Goal: Book appointment/travel/reservation

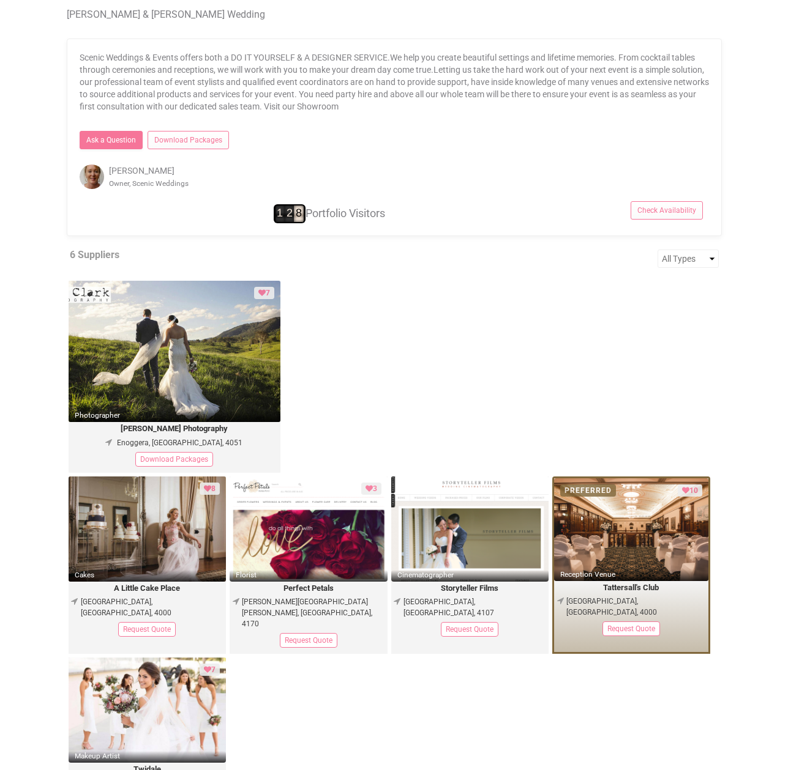
scroll to position [523, 0]
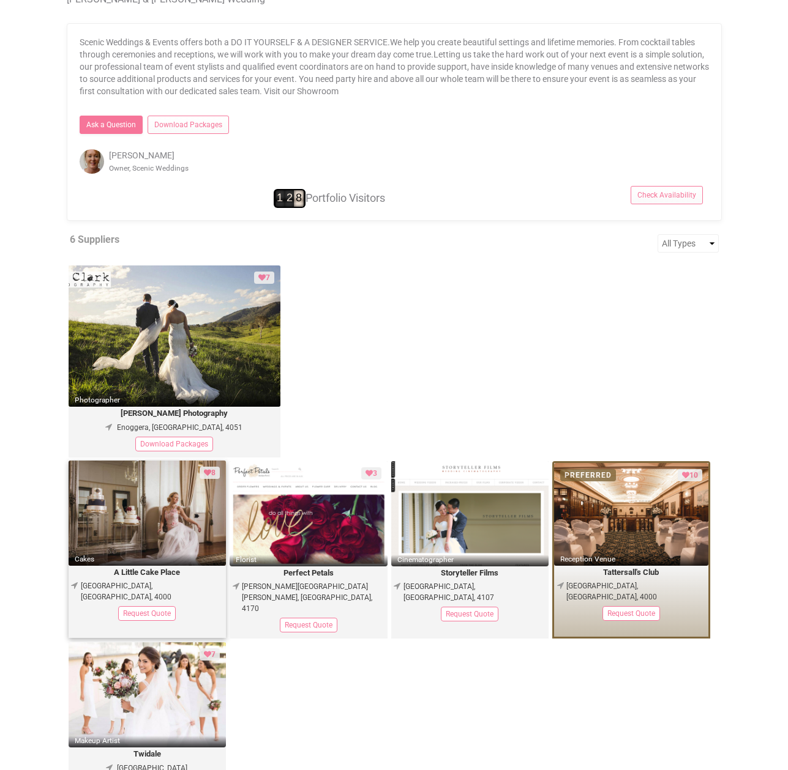
click at [149, 545] on img at bounding box center [148, 513] width 158 height 105
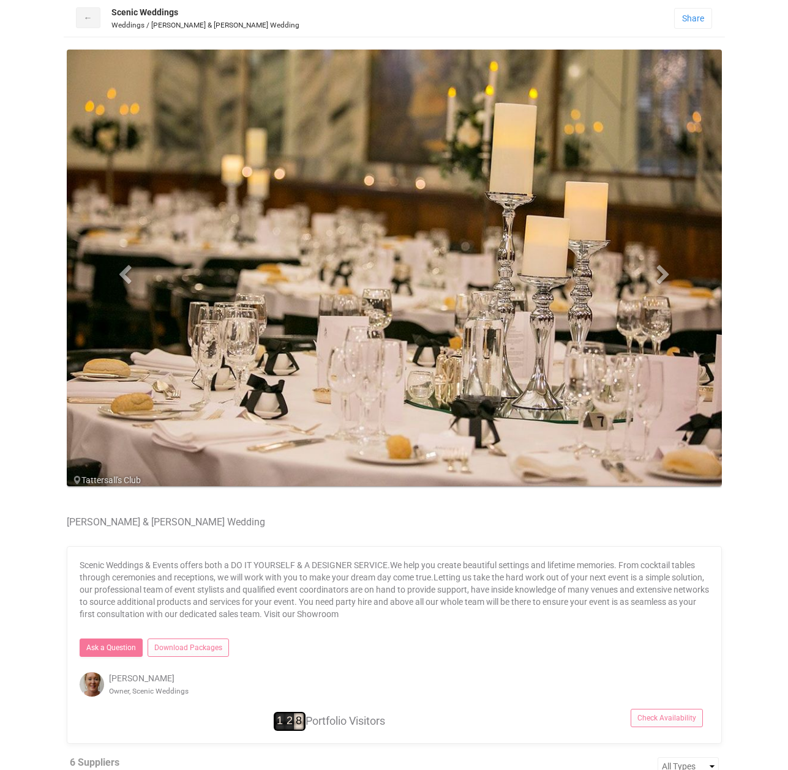
scroll to position [0, 0]
click at [661, 272] on span at bounding box center [663, 274] width 18 height 18
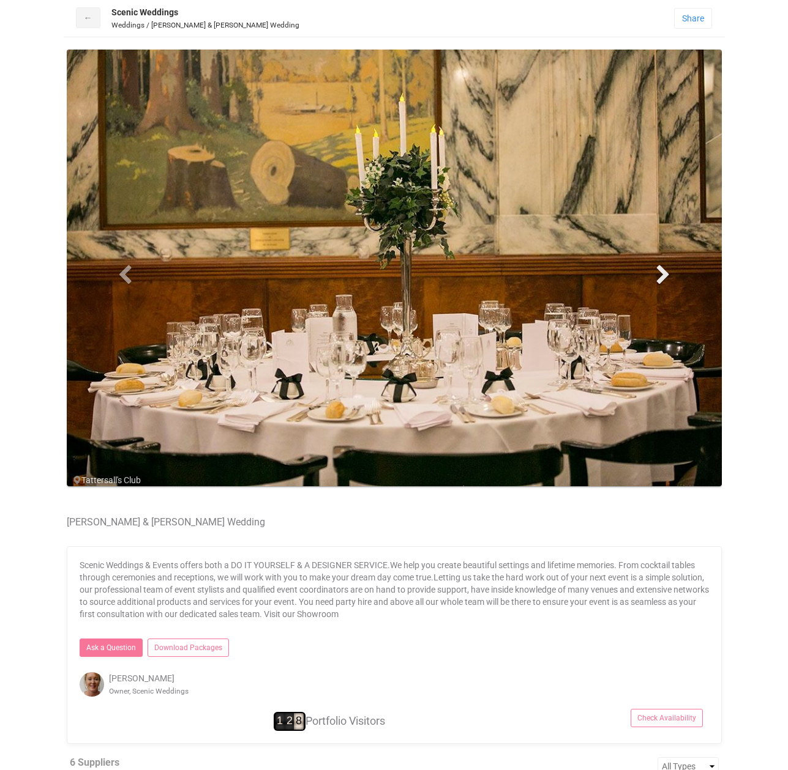
click at [661, 272] on span at bounding box center [663, 274] width 18 height 18
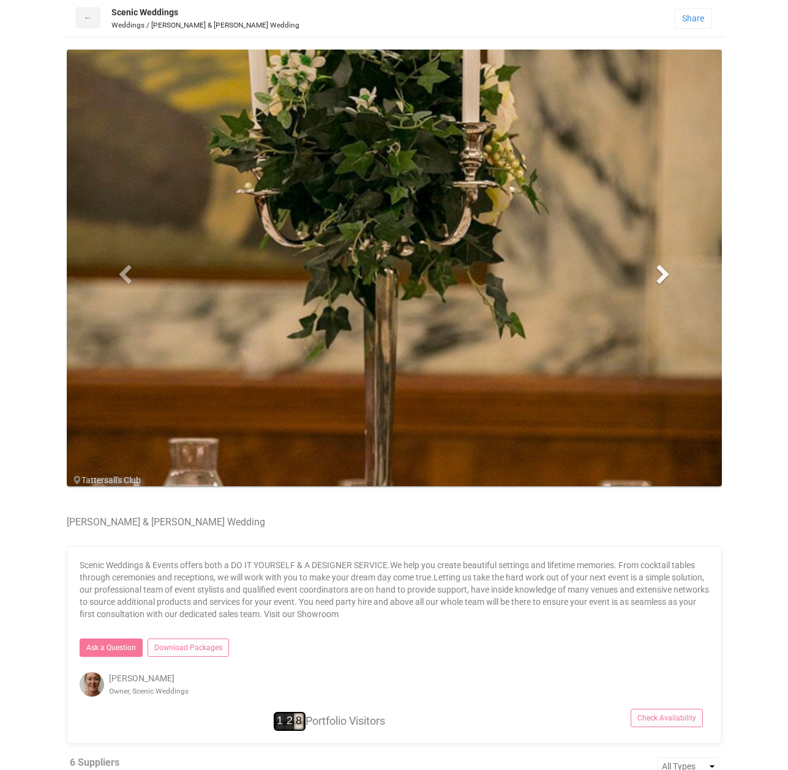
click at [661, 272] on span at bounding box center [663, 274] width 18 height 18
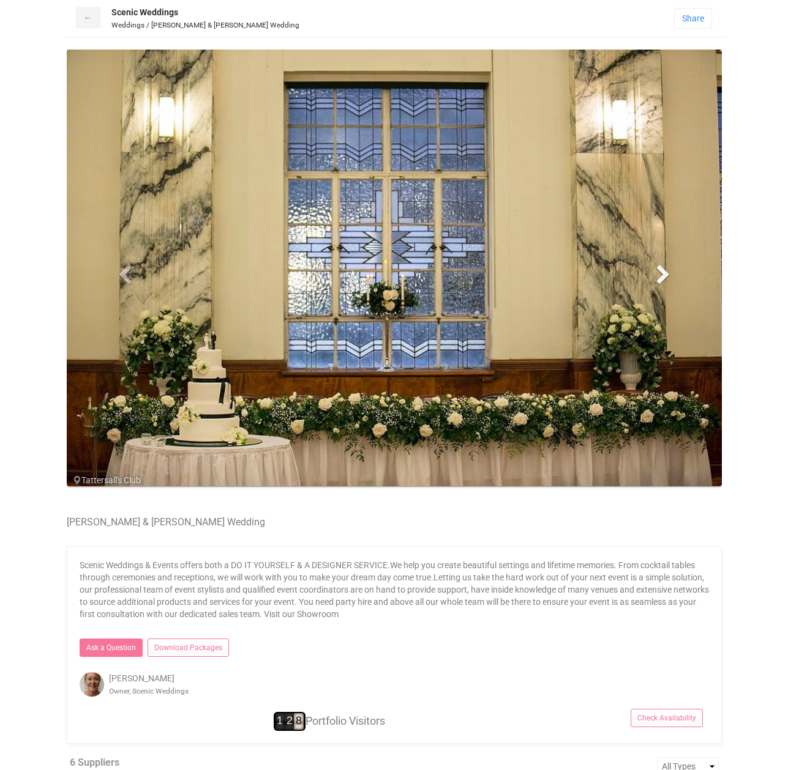
click at [661, 272] on span at bounding box center [663, 274] width 18 height 18
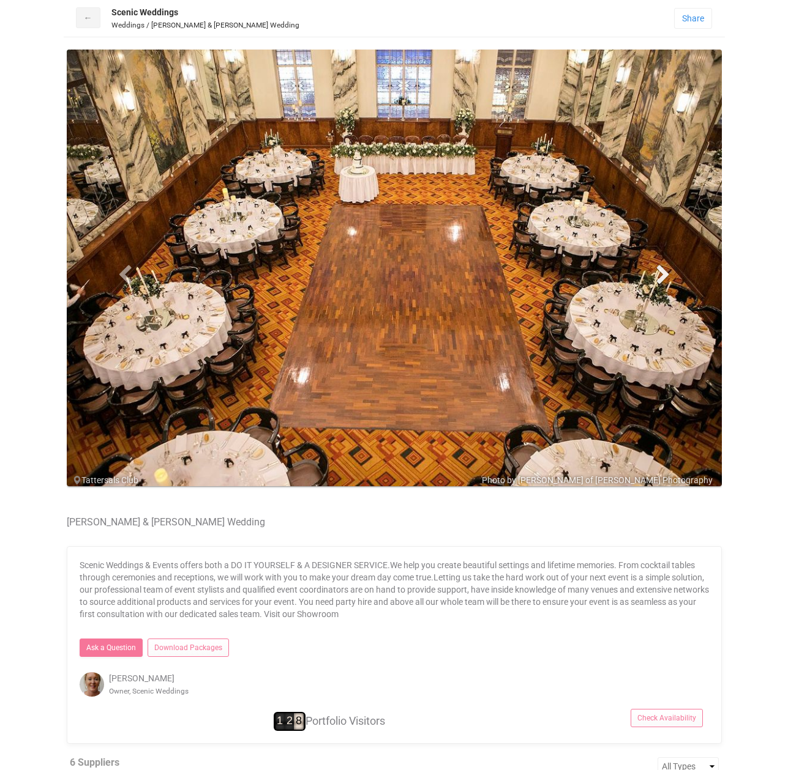
click at [661, 272] on span at bounding box center [663, 274] width 18 height 18
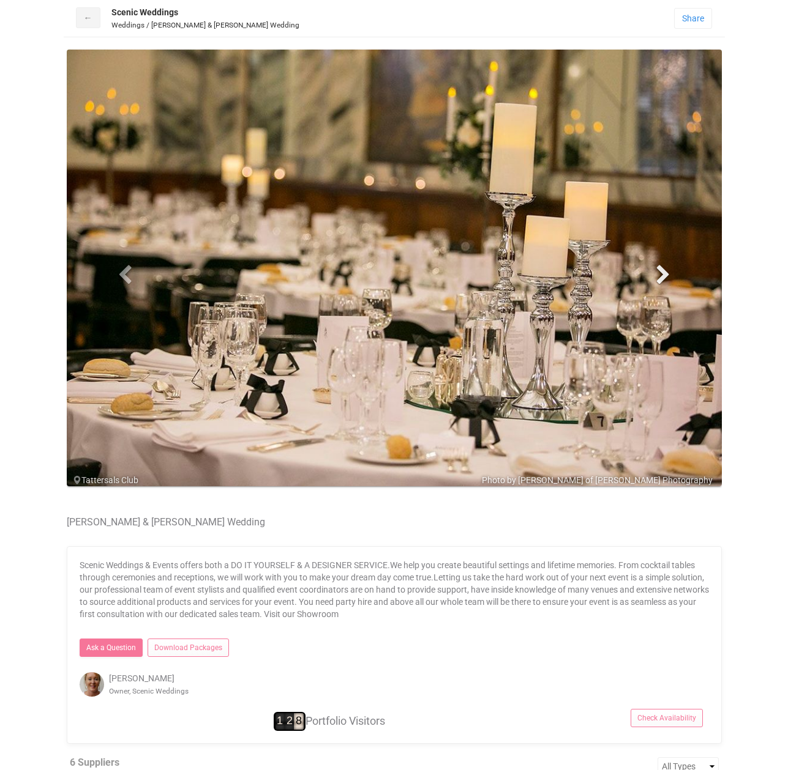
click at [661, 272] on span at bounding box center [663, 274] width 18 height 18
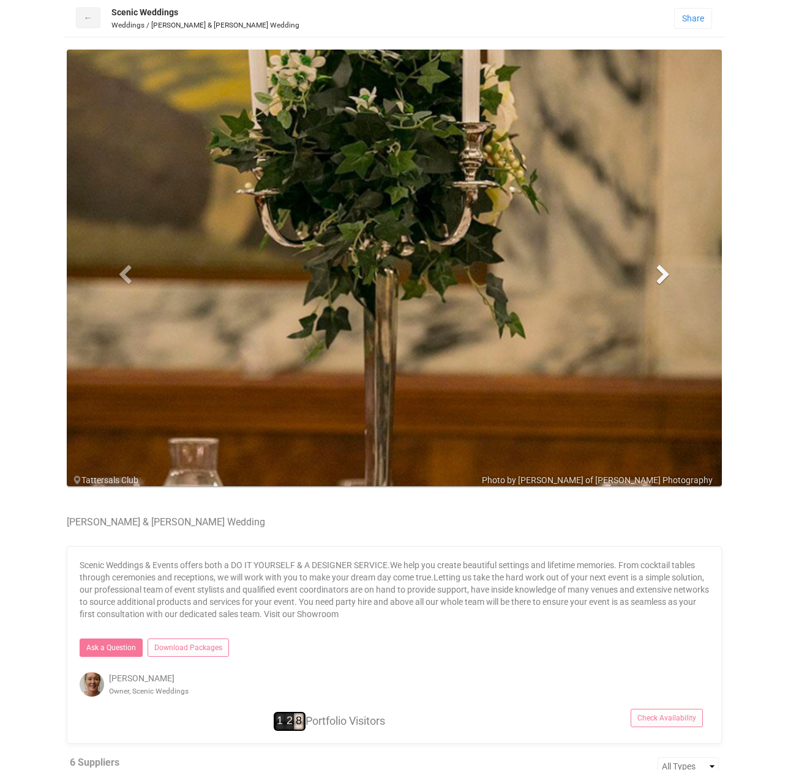
click at [661, 272] on span at bounding box center [663, 274] width 18 height 18
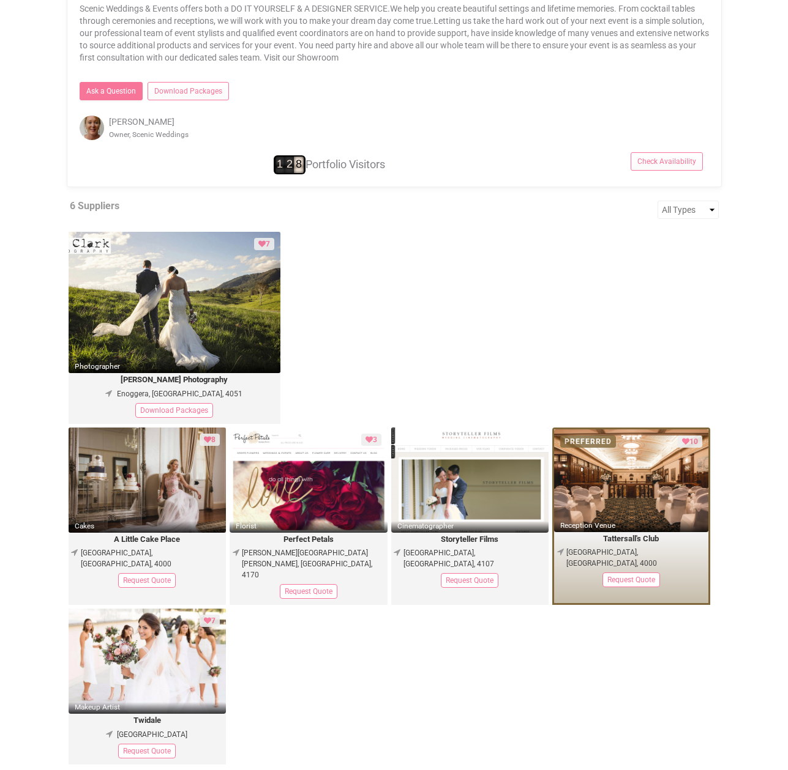
scroll to position [556, 0]
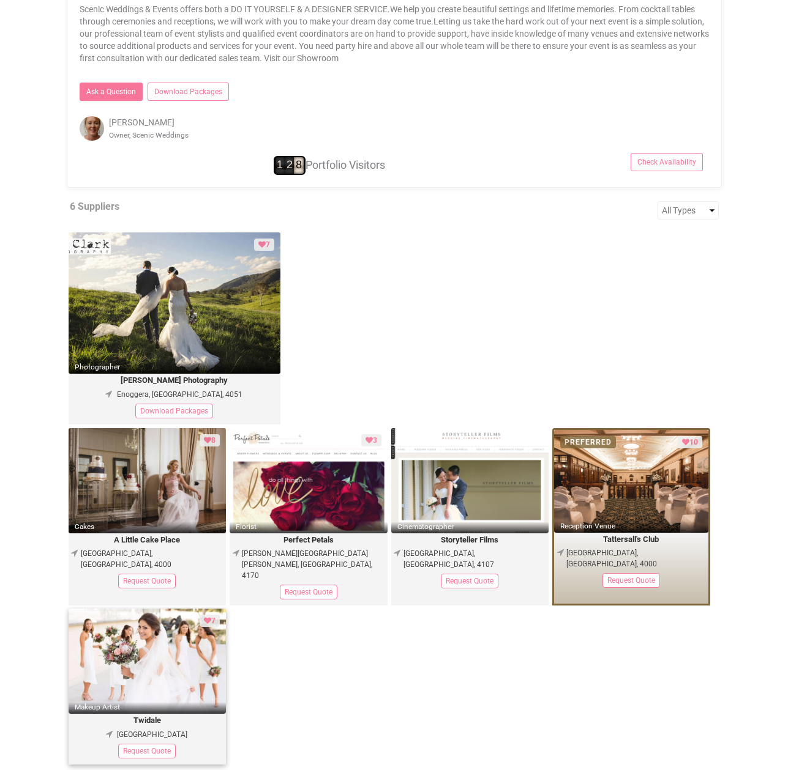
click at [117, 650] on img at bounding box center [148, 661] width 158 height 105
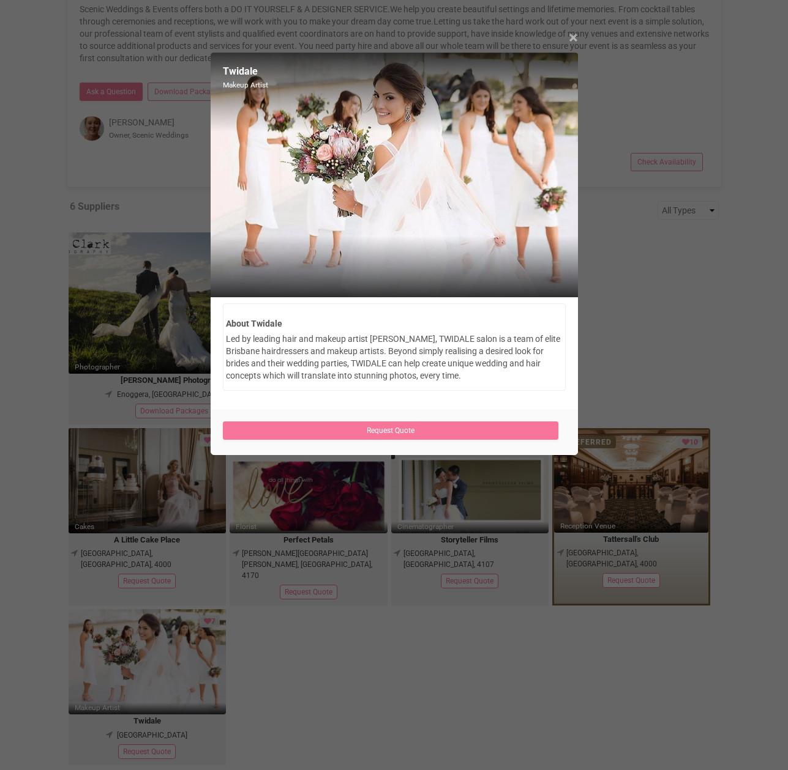
click at [572, 40] on span "×" at bounding box center [573, 38] width 9 height 20
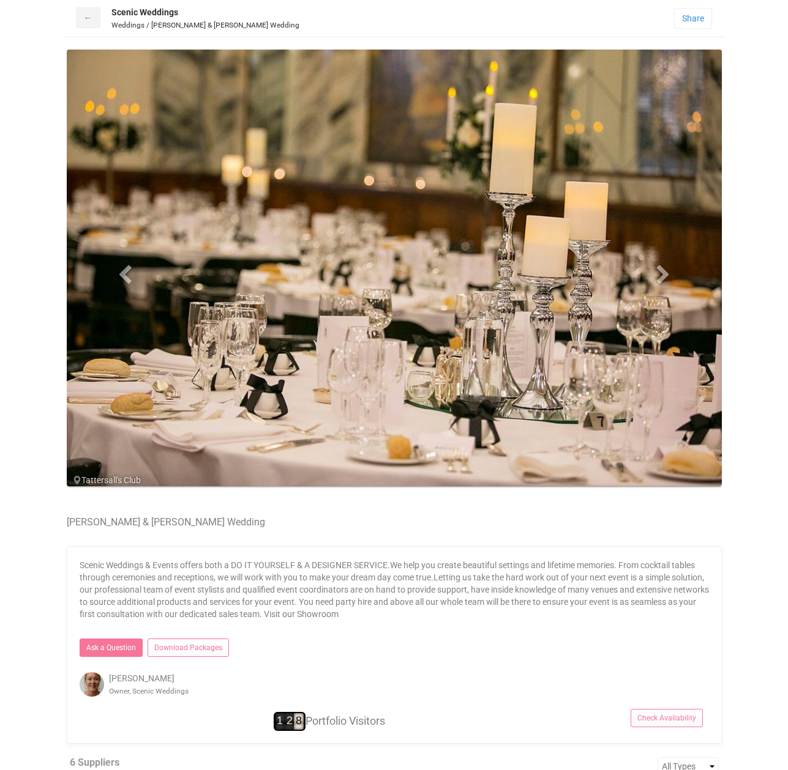
scroll to position [0, 0]
click at [293, 200] on img at bounding box center [394, 268] width 655 height 437
click at [88, 685] on img at bounding box center [92, 685] width 24 height 24
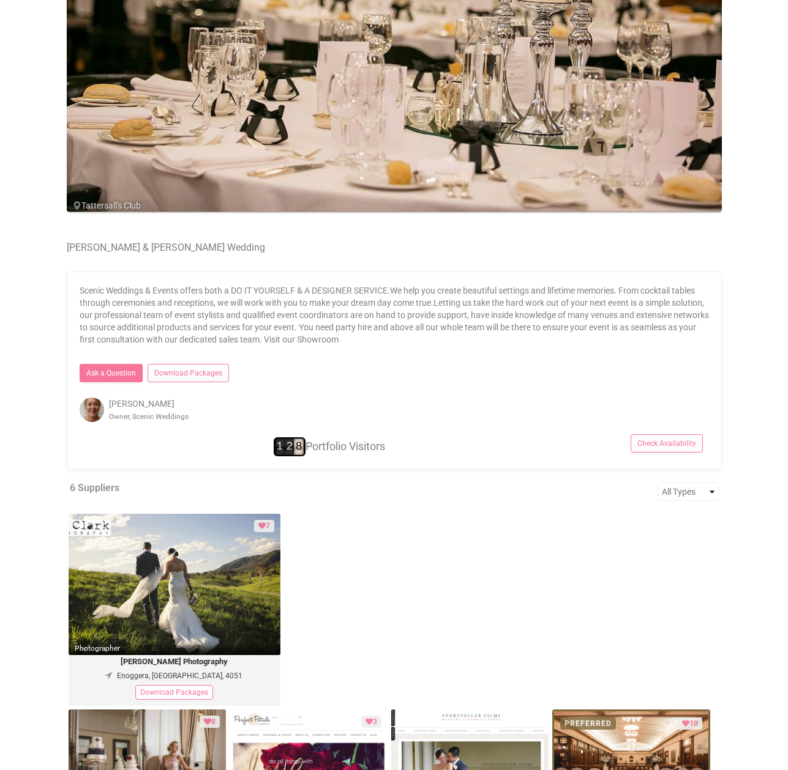
scroll to position [367, 0]
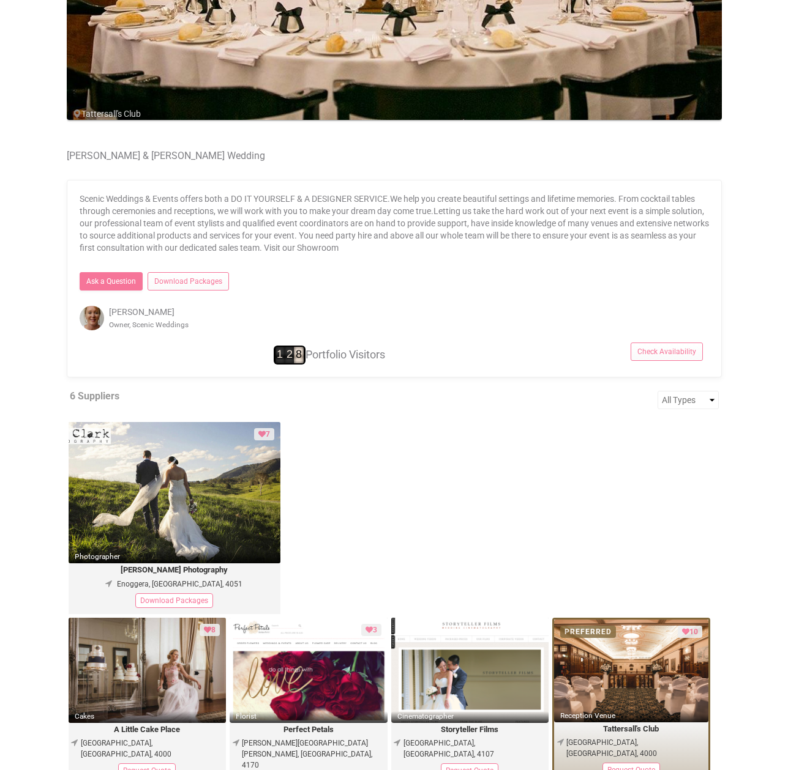
click at [523, 469] on section "7 Photographer [PERSON_NAME] Photography [GEOGRAPHIC_DATA], [GEOGRAPHIC_DATA], …" at bounding box center [394, 520] width 655 height 196
drag, startPoint x: 523, startPoint y: 469, endPoint x: 254, endPoint y: 490, distance: 270.0
click at [254, 490] on section "7 Photographer [PERSON_NAME] Photography [GEOGRAPHIC_DATA], [GEOGRAPHIC_DATA], …" at bounding box center [394, 520] width 655 height 196
click at [254, 490] on img at bounding box center [175, 492] width 212 height 141
